Goal: Find specific page/section: Find specific page/section

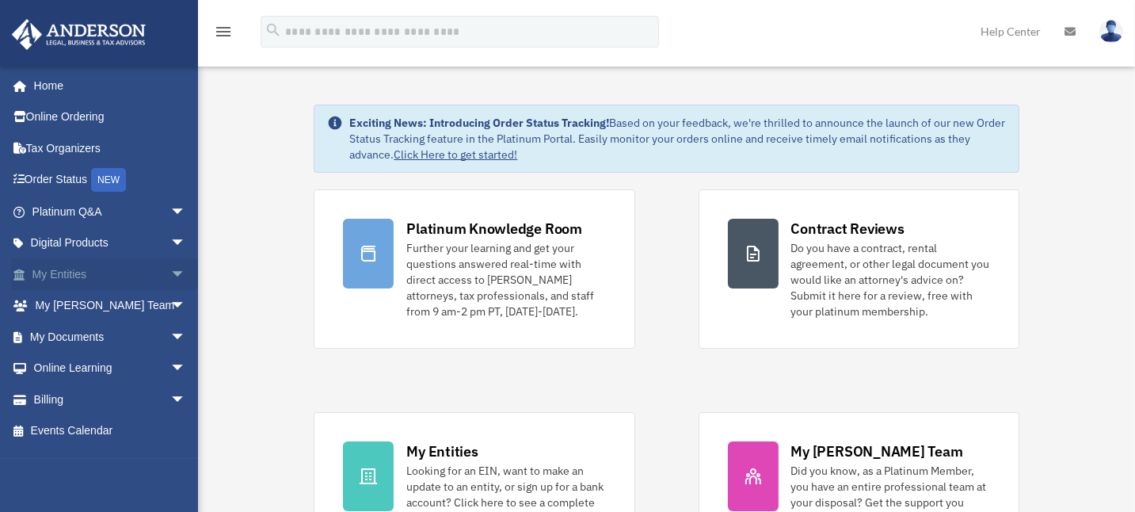
click at [76, 272] on link "My Entities arrow_drop_down" at bounding box center [110, 274] width 199 height 32
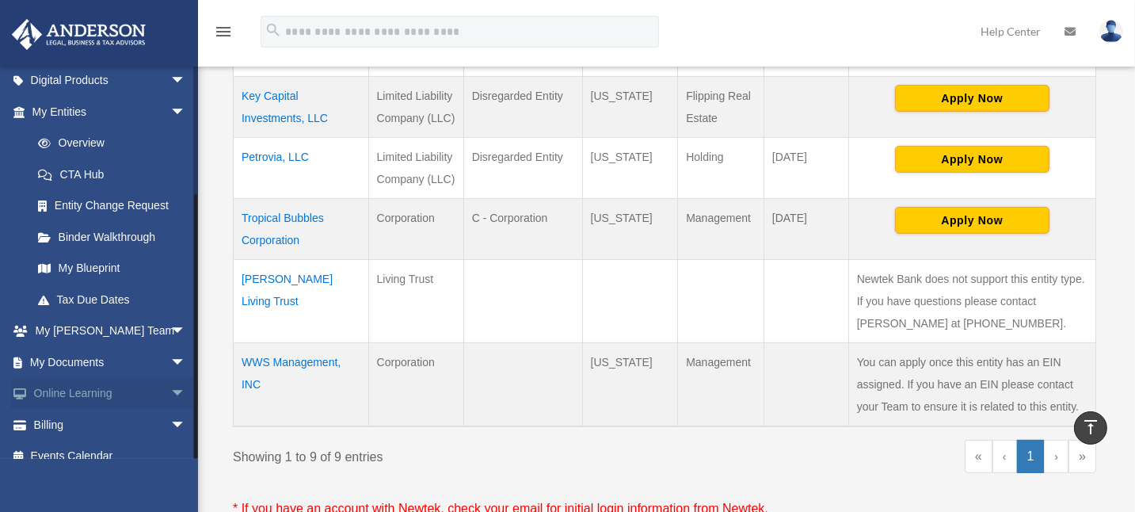
scroll to position [178, 0]
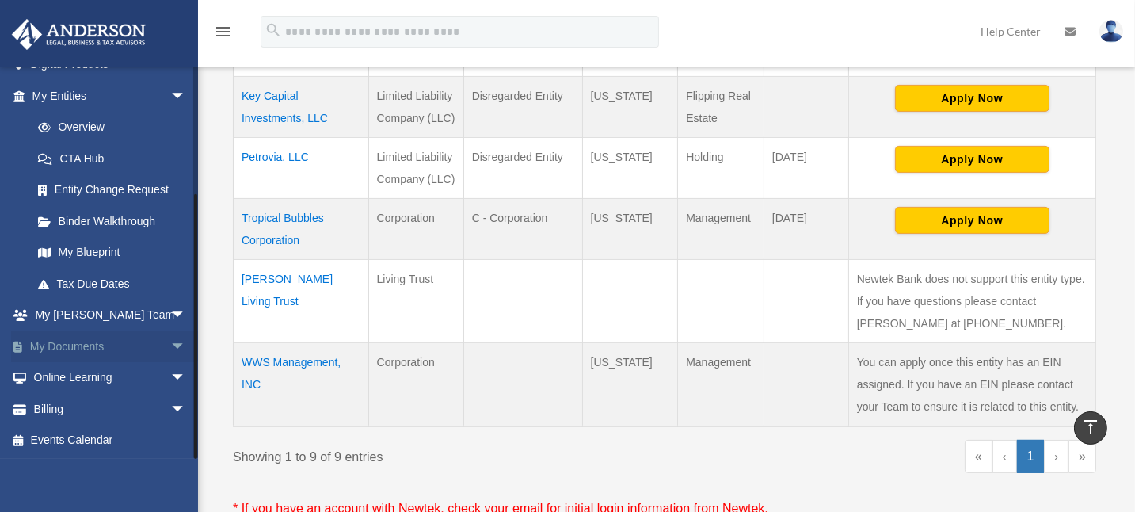
click at [49, 343] on link "My Documents arrow_drop_down" at bounding box center [110, 346] width 199 height 32
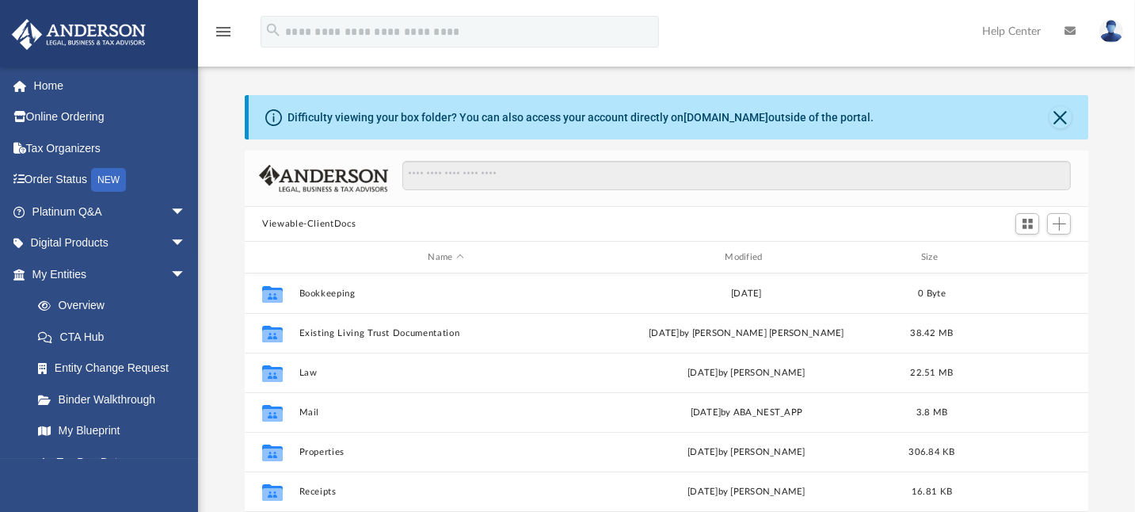
scroll to position [348, 831]
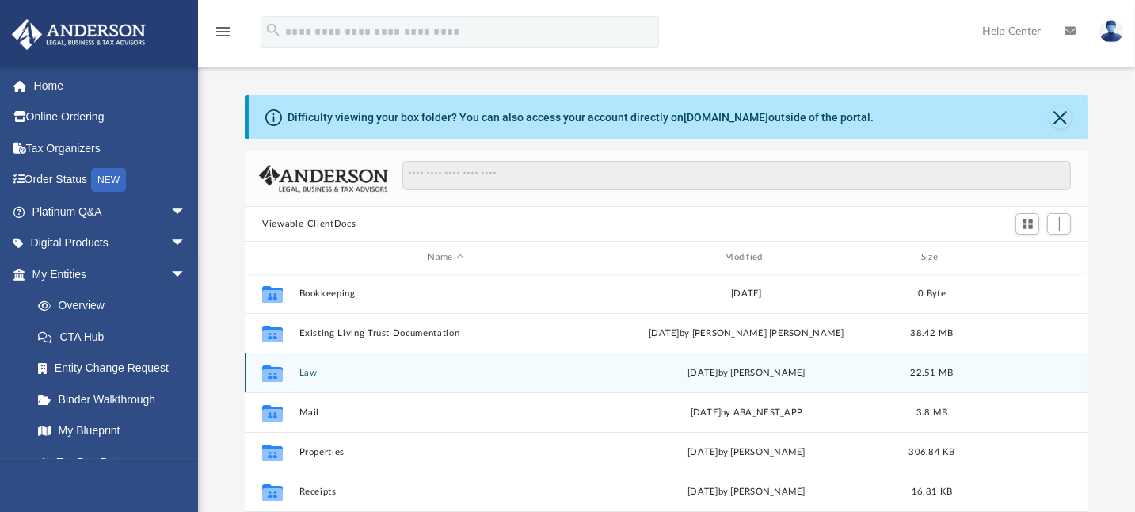
click at [310, 370] on button "Law" at bounding box center [446, 372] width 294 height 10
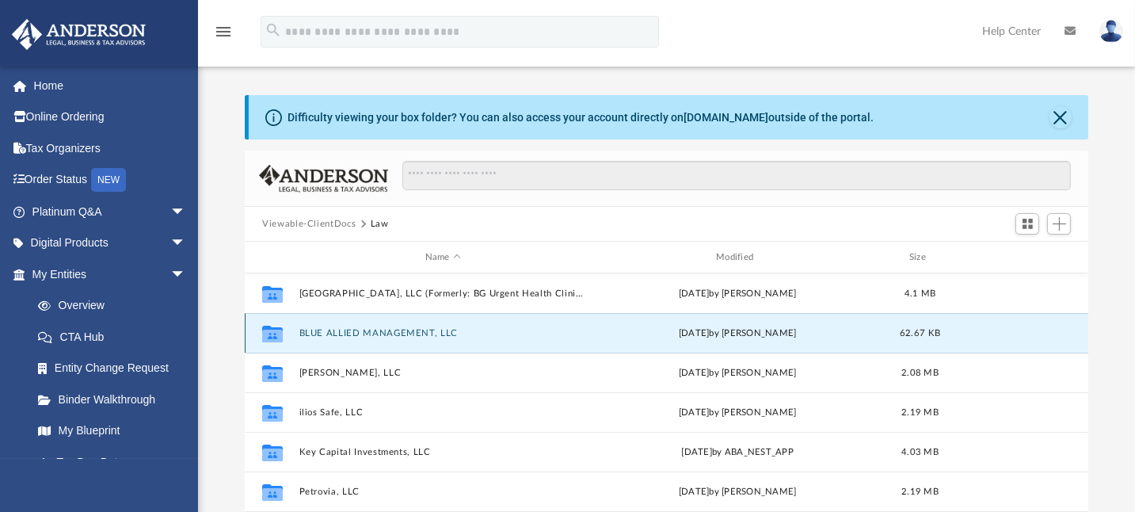
click at [384, 329] on button "BLUE ALLIED MANAGEMENT, LLC" at bounding box center [442, 333] width 287 height 10
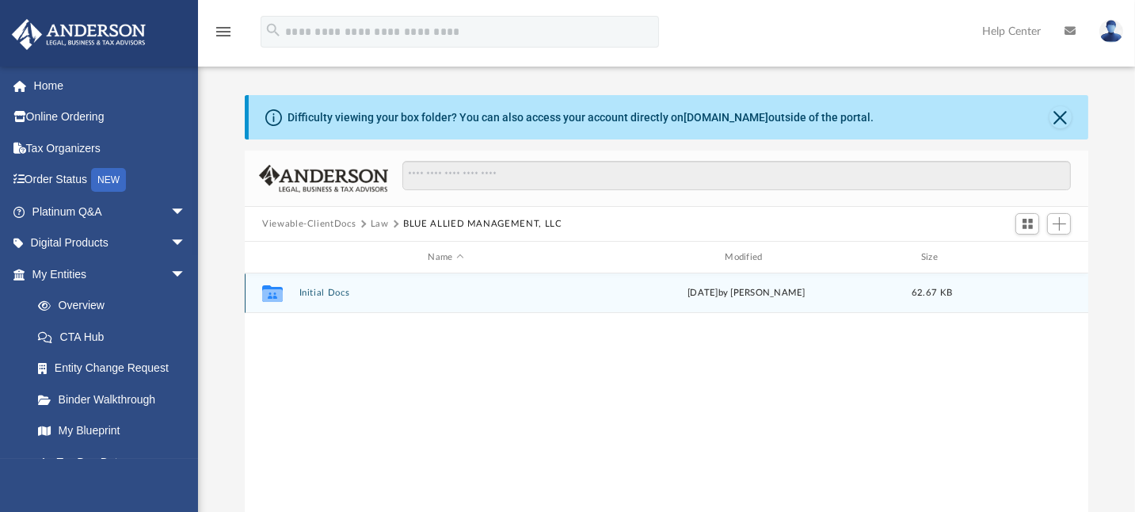
click at [321, 291] on button "Initial Docs" at bounding box center [446, 292] width 294 height 10
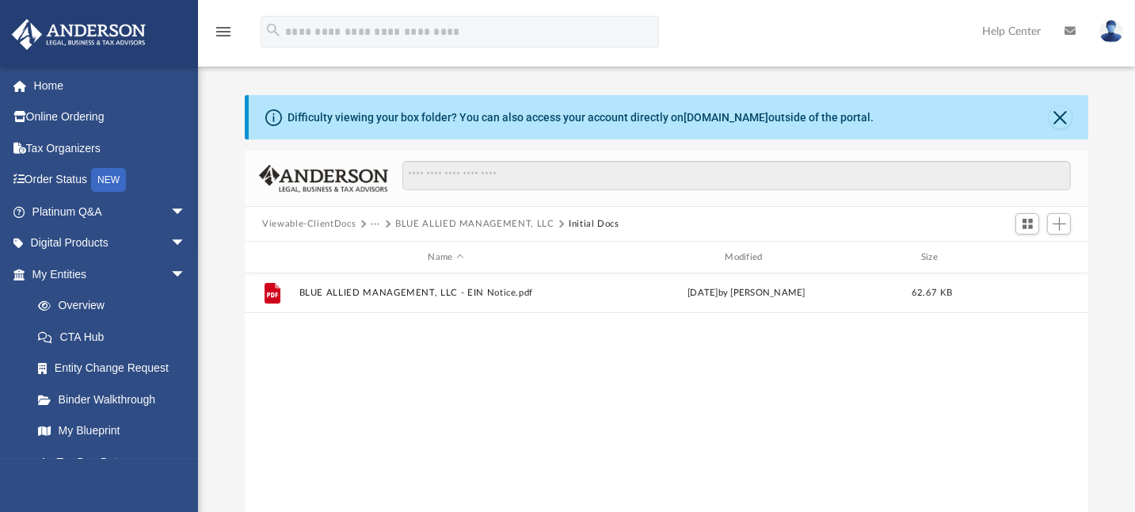
click at [321, 222] on button "Viewable-ClientDocs" at bounding box center [308, 224] width 93 height 14
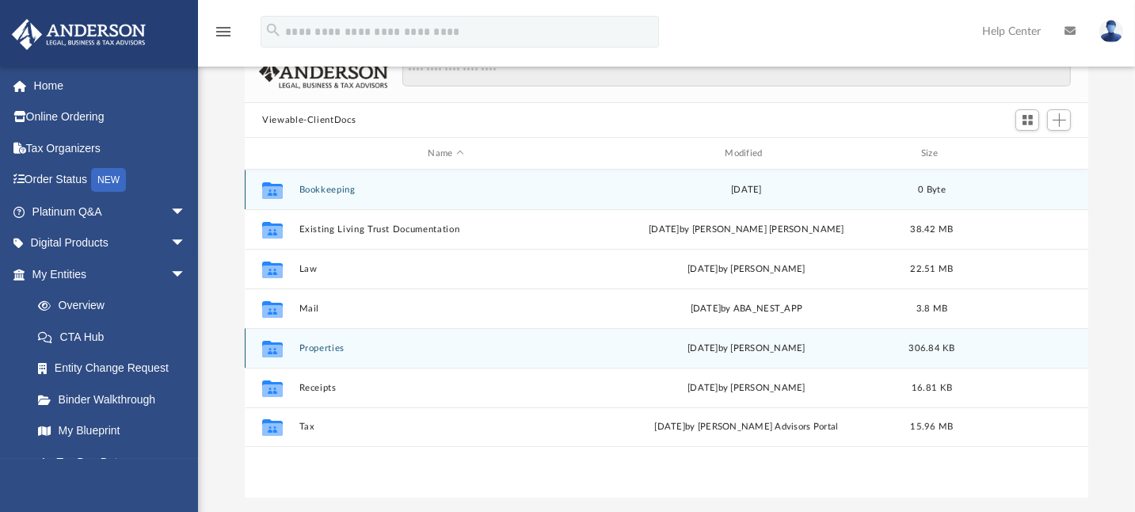
scroll to position [158, 0]
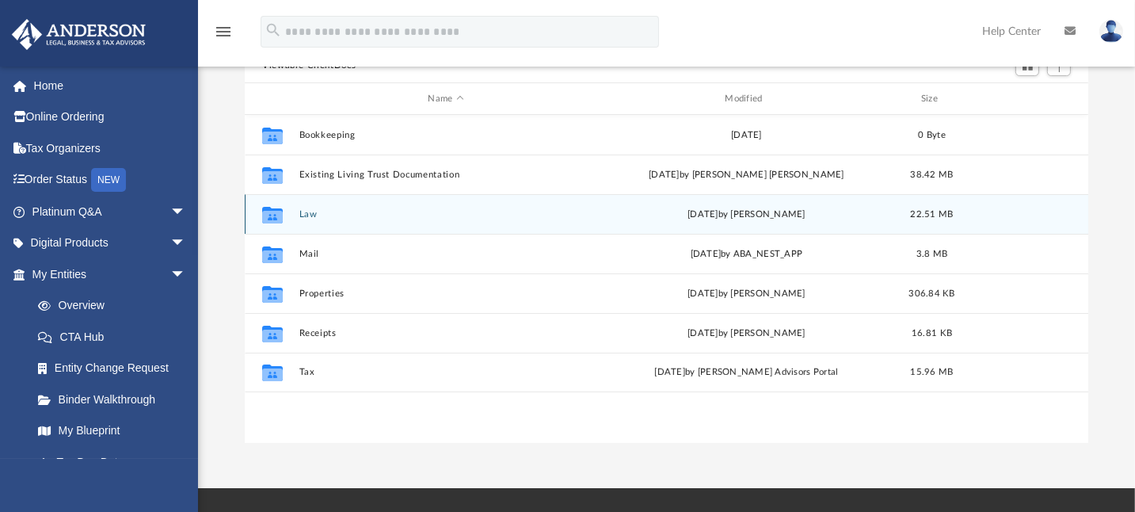
click at [309, 213] on button "Law" at bounding box center [446, 214] width 294 height 10
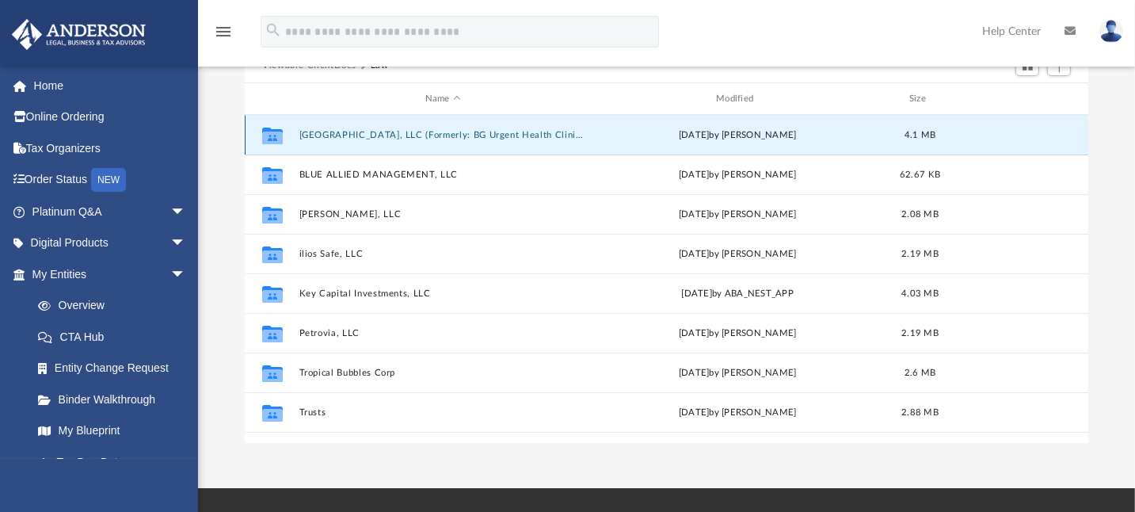
click at [340, 135] on button "[GEOGRAPHIC_DATA], LLC (Formerly: BG Urgent Health Clinic, LLC)" at bounding box center [442, 135] width 287 height 10
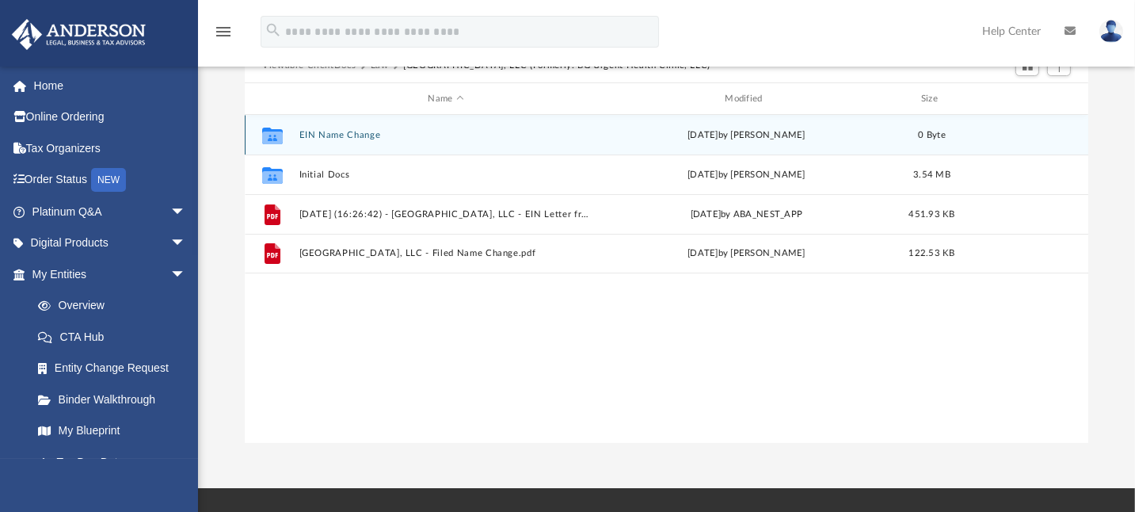
click at [341, 131] on button "EIN Name Change" at bounding box center [446, 135] width 294 height 10
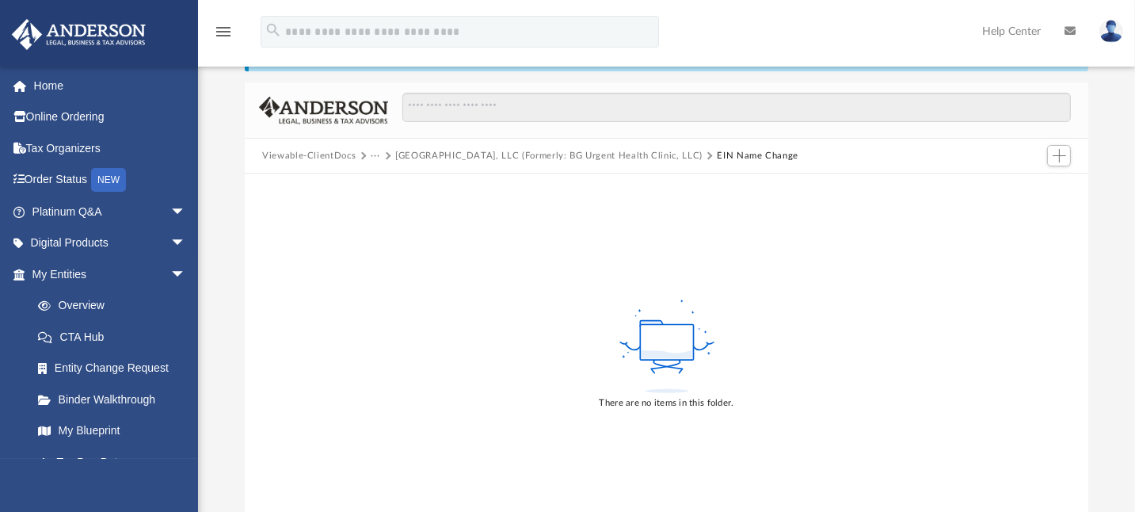
scroll to position [0, 0]
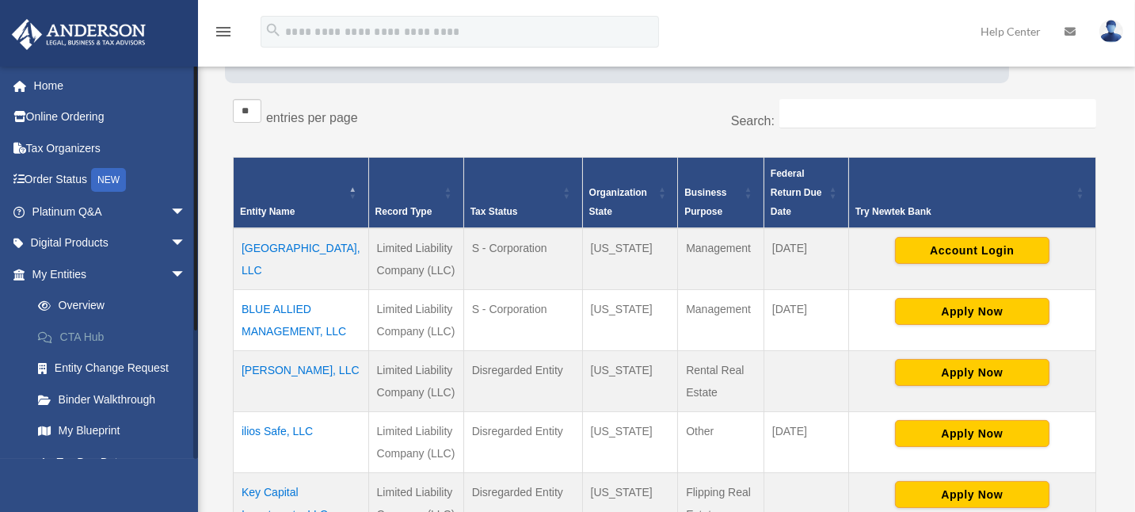
scroll to position [178, 0]
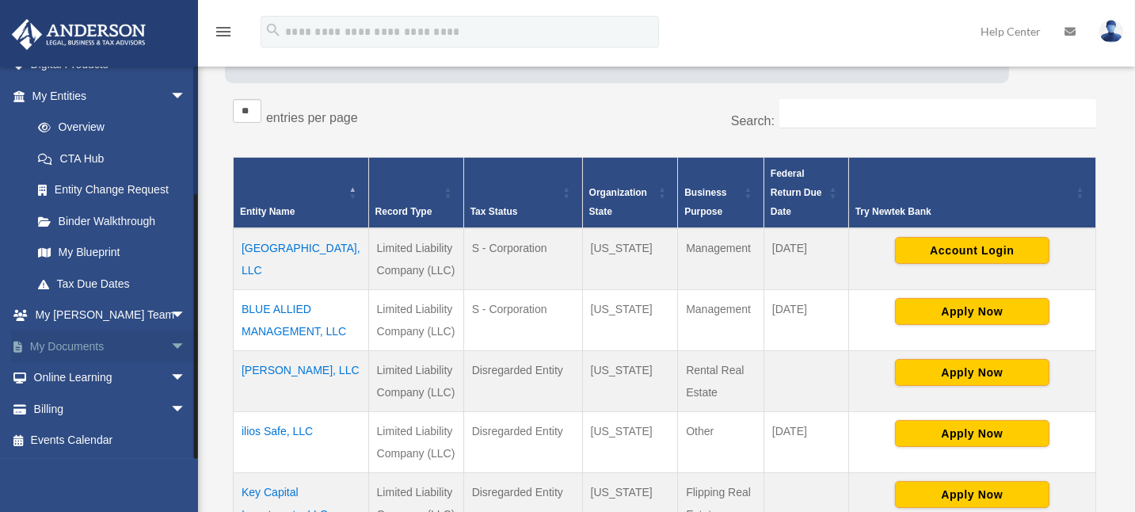
click at [68, 345] on link "My Documents arrow_drop_down" at bounding box center [110, 346] width 199 height 32
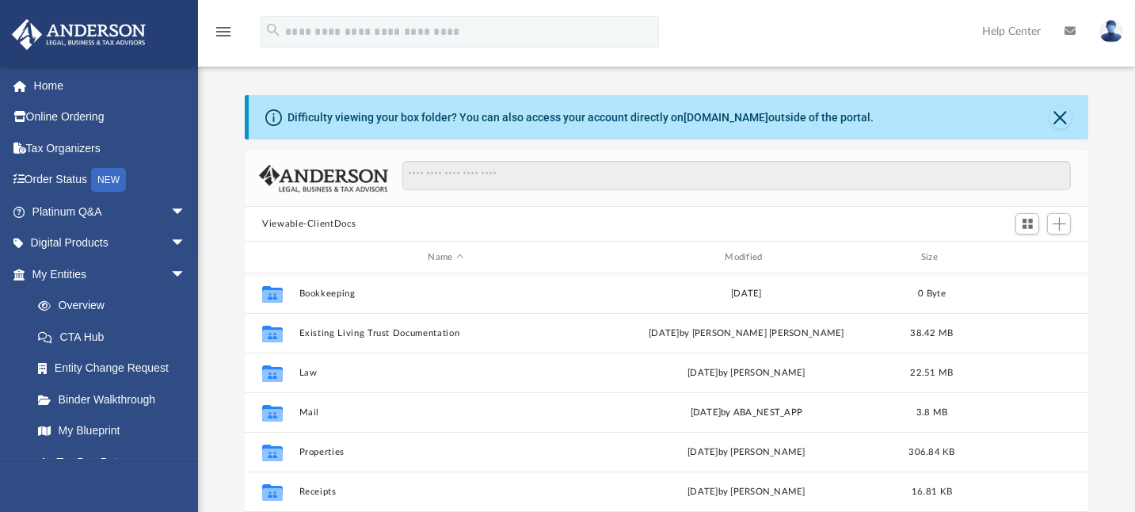
scroll to position [348, 831]
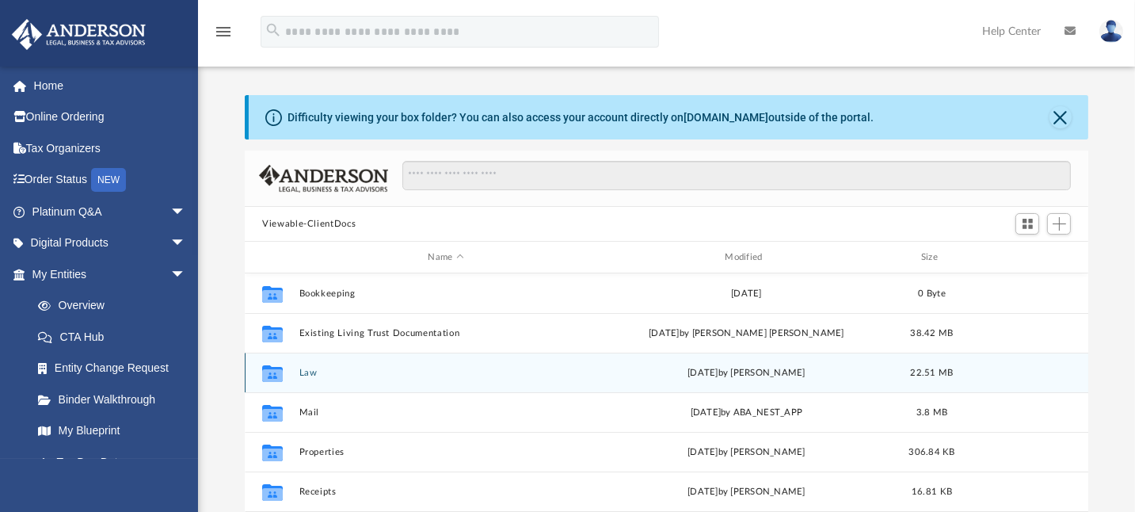
click at [319, 372] on button "Law" at bounding box center [446, 372] width 294 height 10
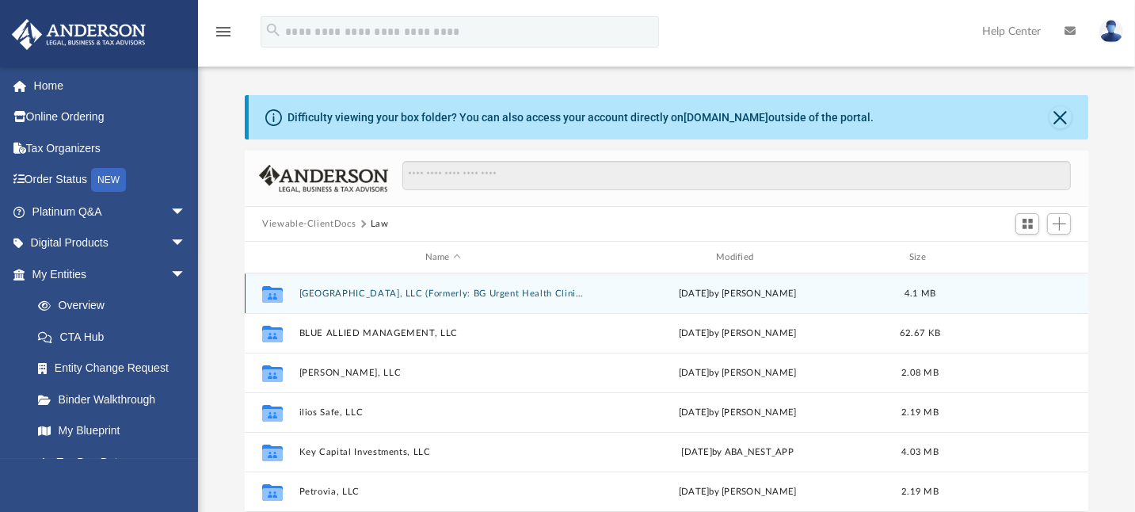
click at [330, 294] on button "[GEOGRAPHIC_DATA], LLC (Formerly: BG Urgent Health Clinic, LLC)" at bounding box center [442, 293] width 287 height 10
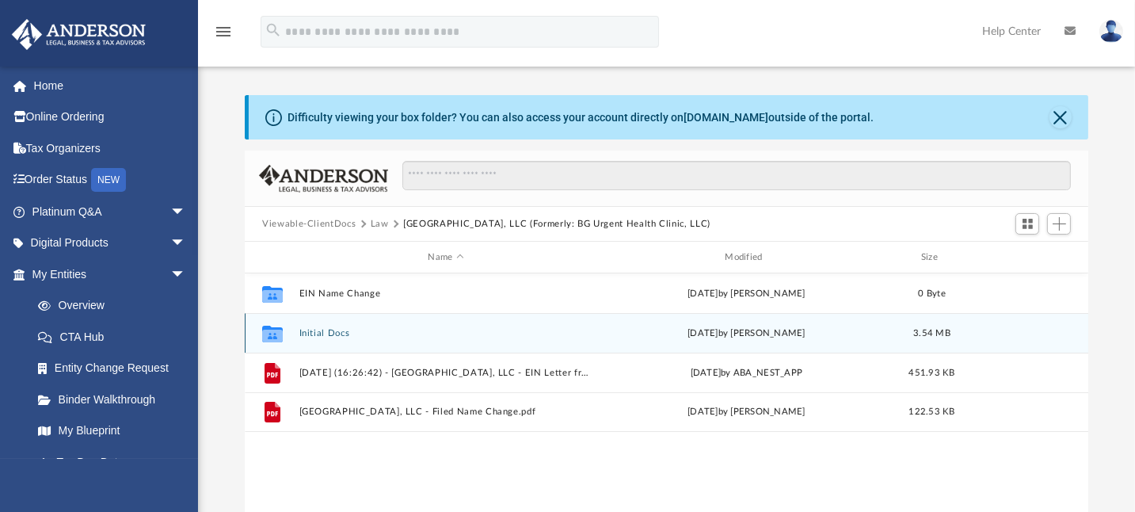
click at [319, 330] on button "Initial Docs" at bounding box center [446, 333] width 294 height 10
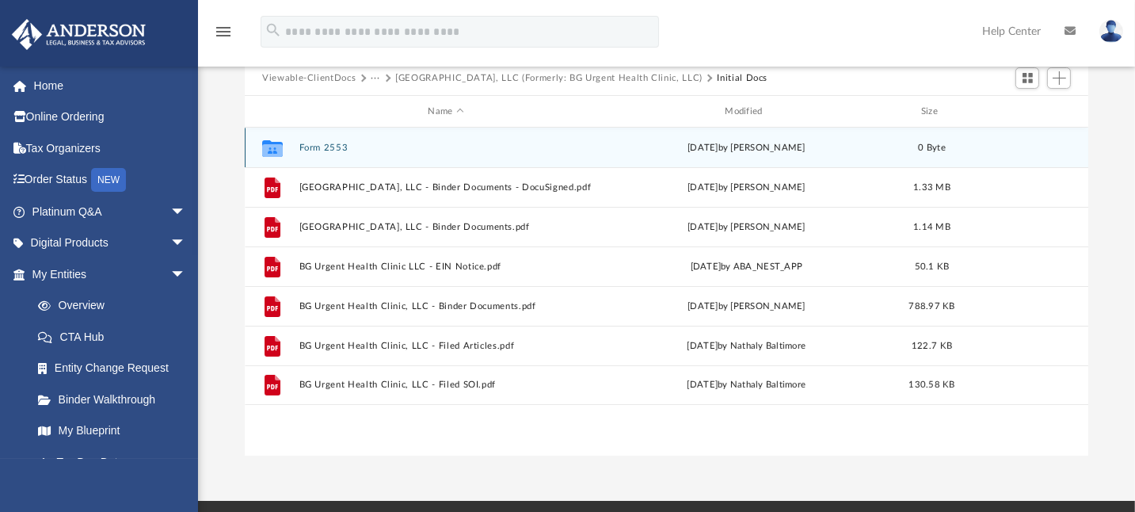
scroll to position [158, 0]
